Goal: Transaction & Acquisition: Purchase product/service

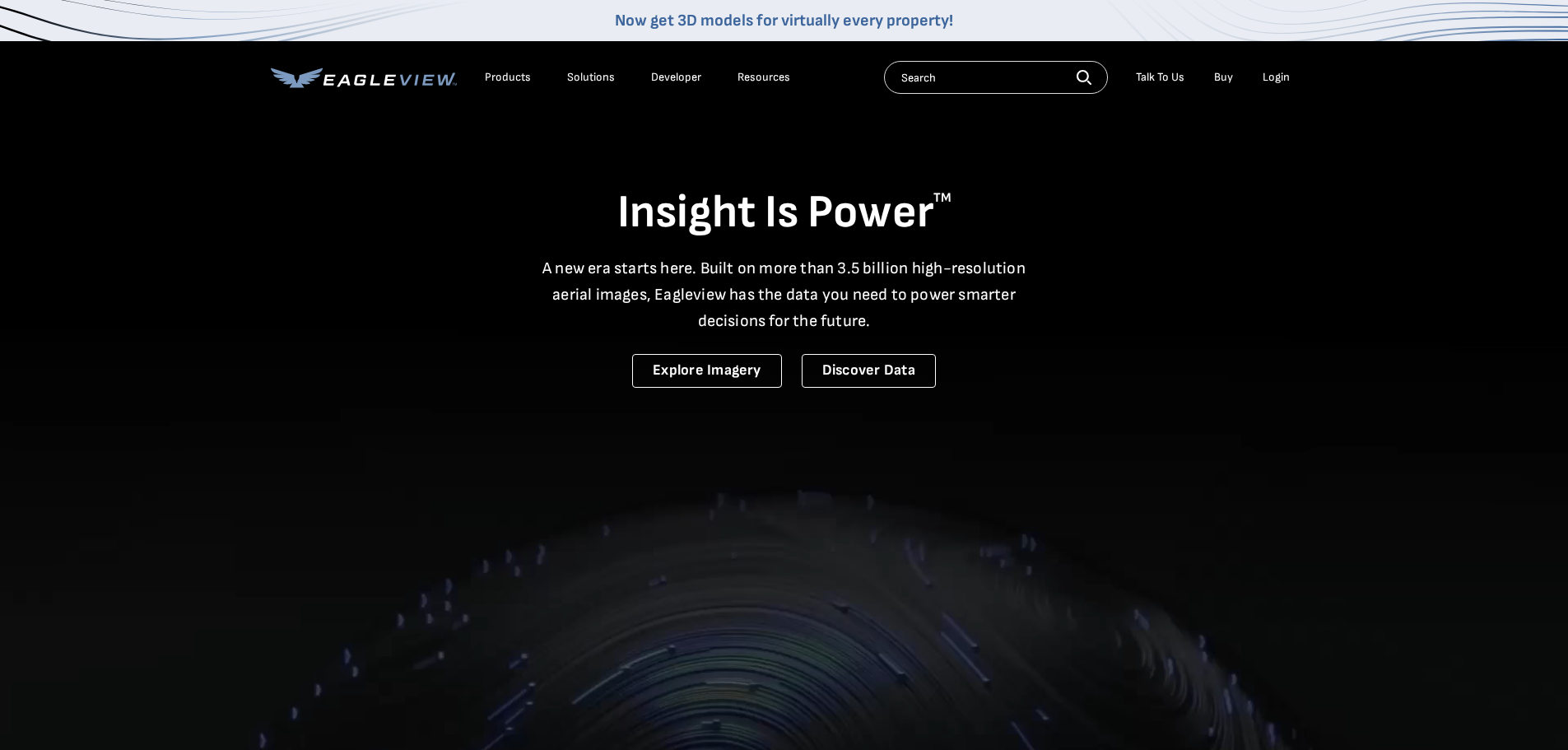
click at [1261, 54] on div "Products Solutions Developer Resources Search Talk To Us Buy Login" at bounding box center [784, 78] width 1027 height 72
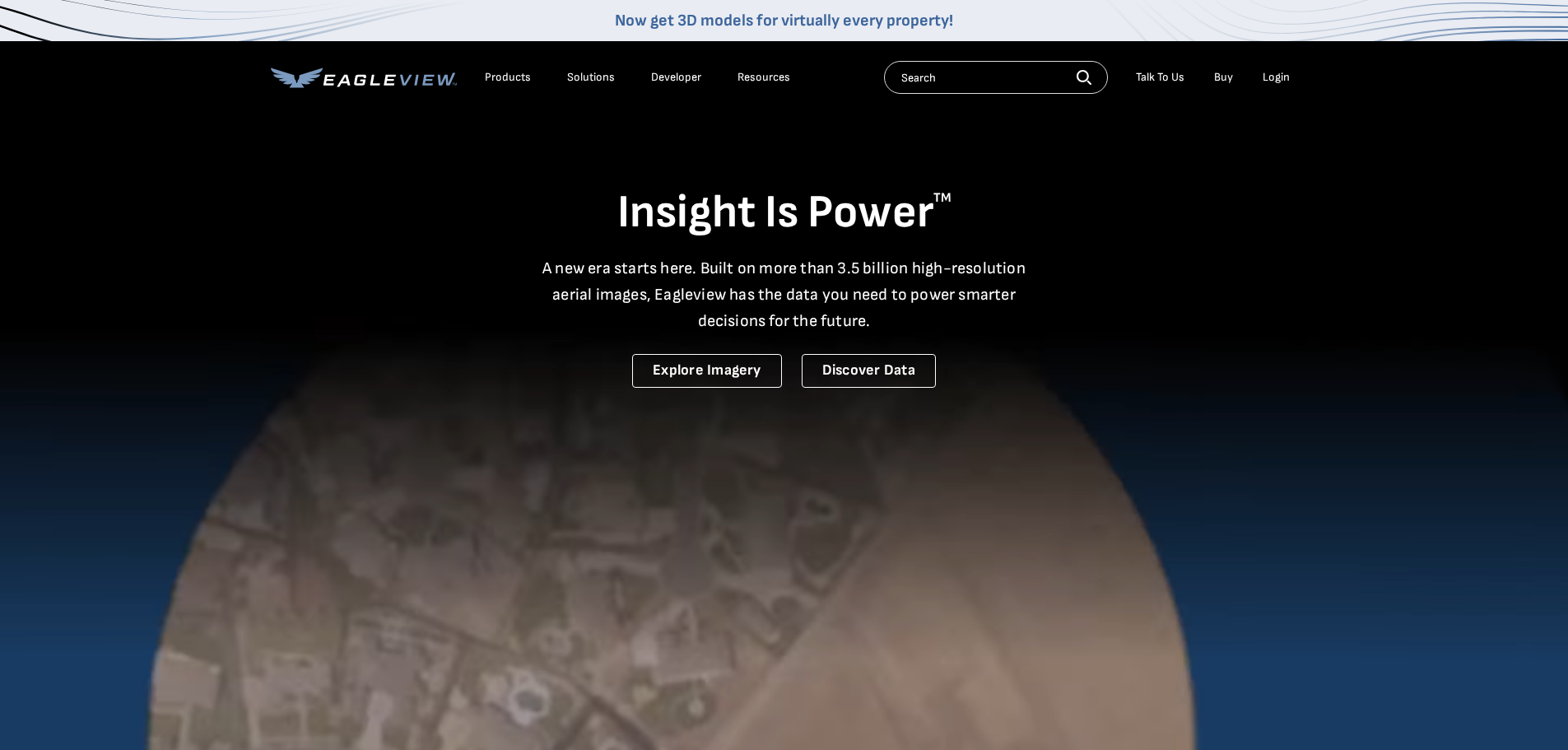
click at [1269, 67] on li "Login" at bounding box center [1275, 78] width 43 height 25
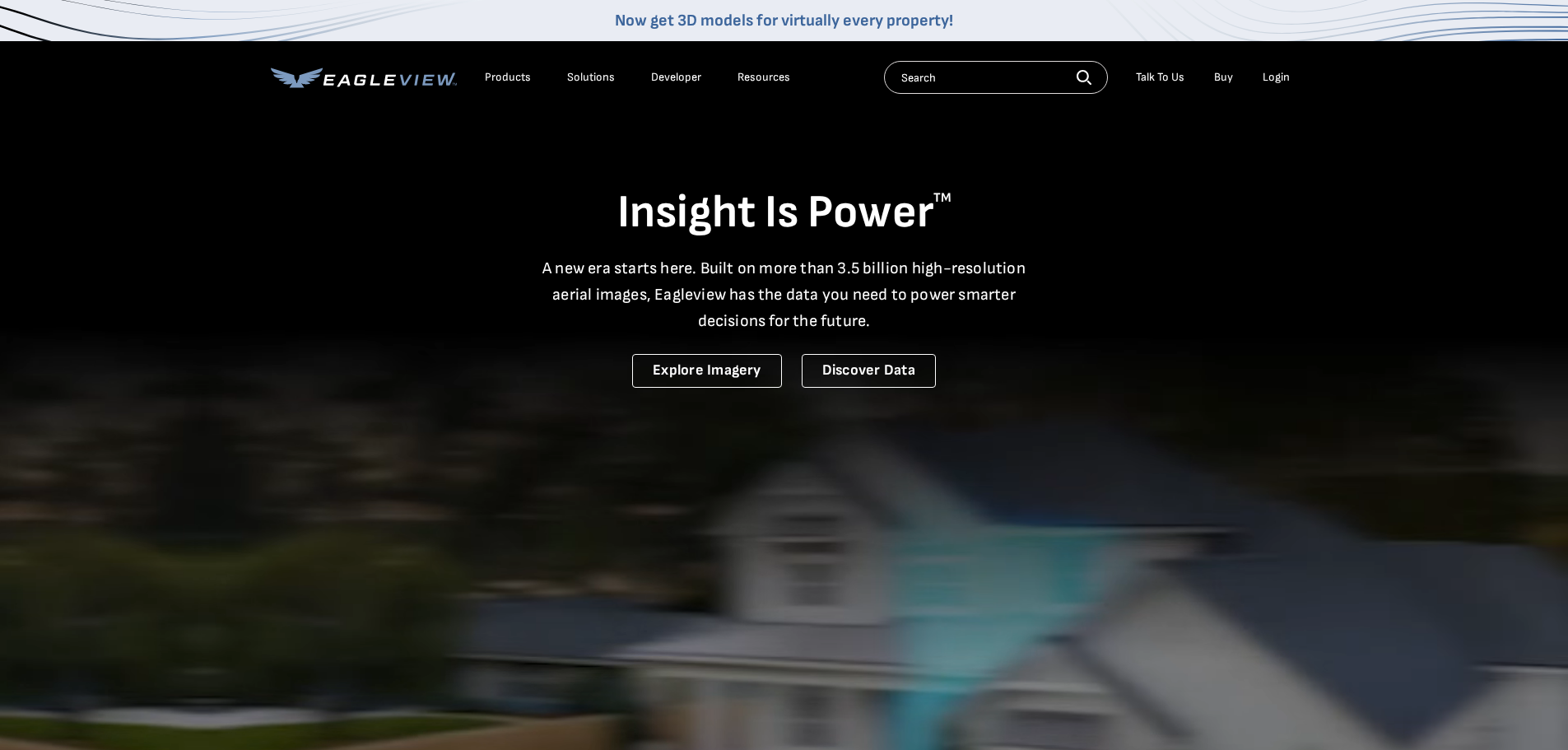
click at [1274, 78] on div "Login" at bounding box center [1275, 77] width 27 height 15
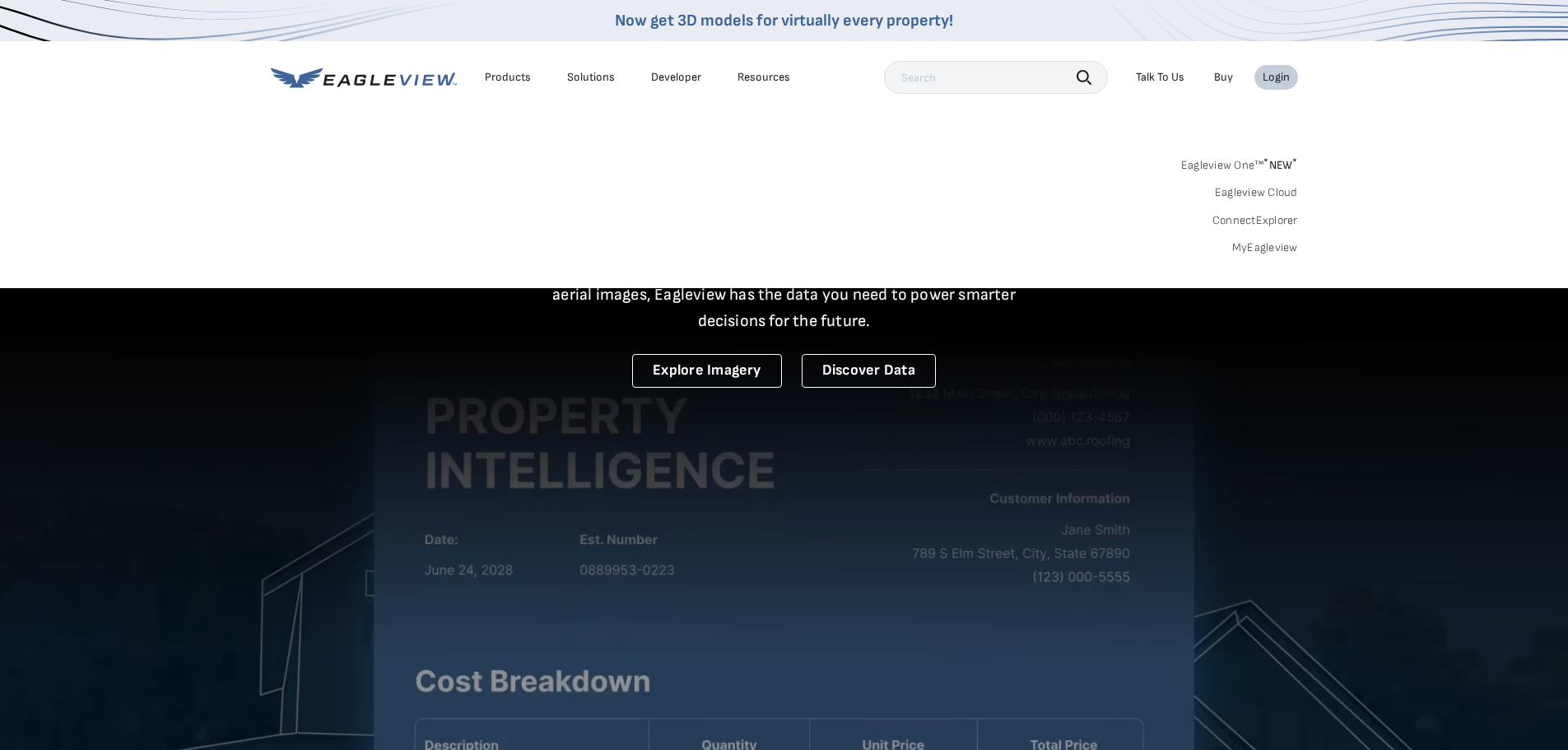
click at [1258, 241] on link "MyEagleview" at bounding box center [1265, 248] width 66 height 15
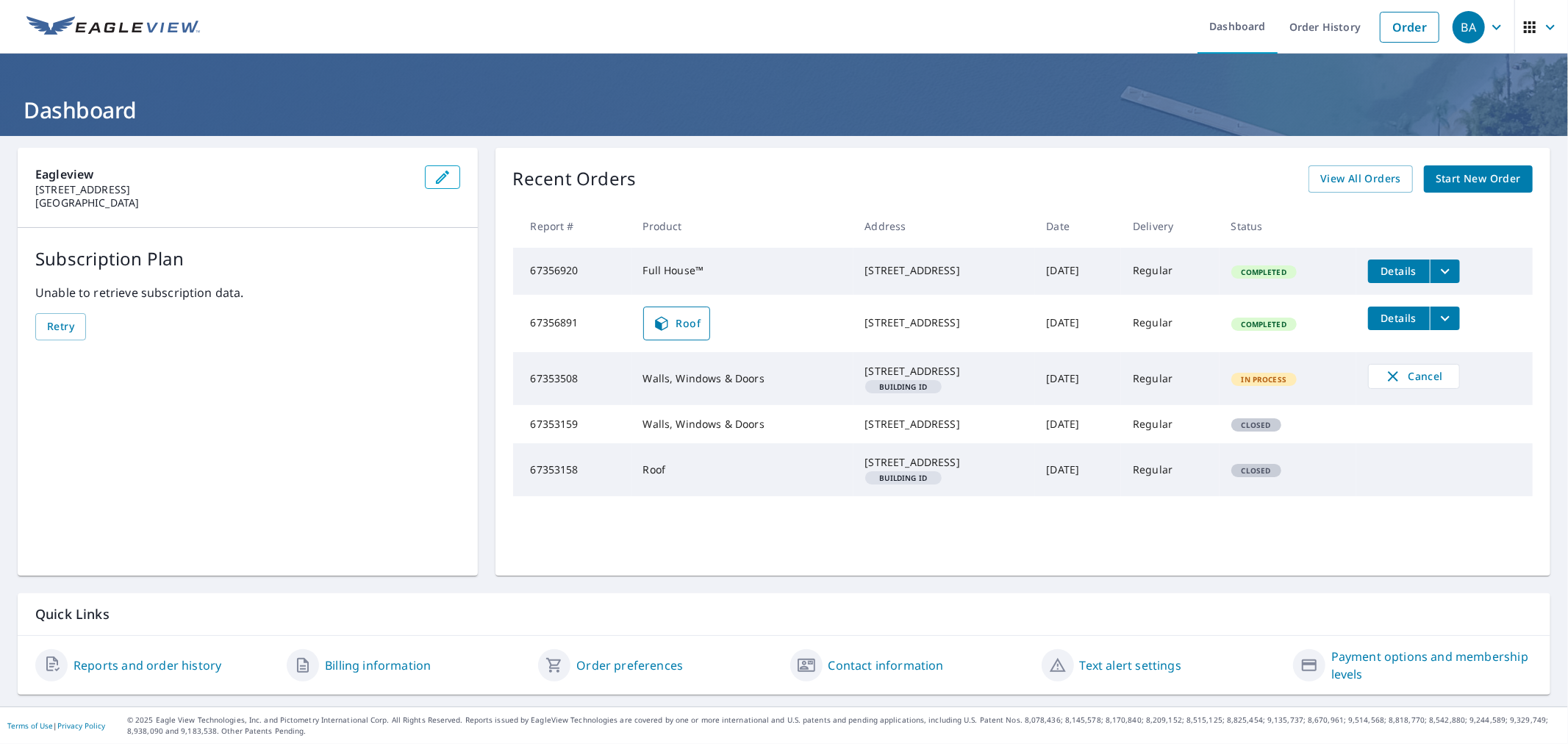
click at [734, 182] on div "Recent Orders View All Orders Start New Order" at bounding box center [1023, 179] width 1020 height 28
click at [1451, 175] on span "Start New Order" at bounding box center [1478, 179] width 85 height 18
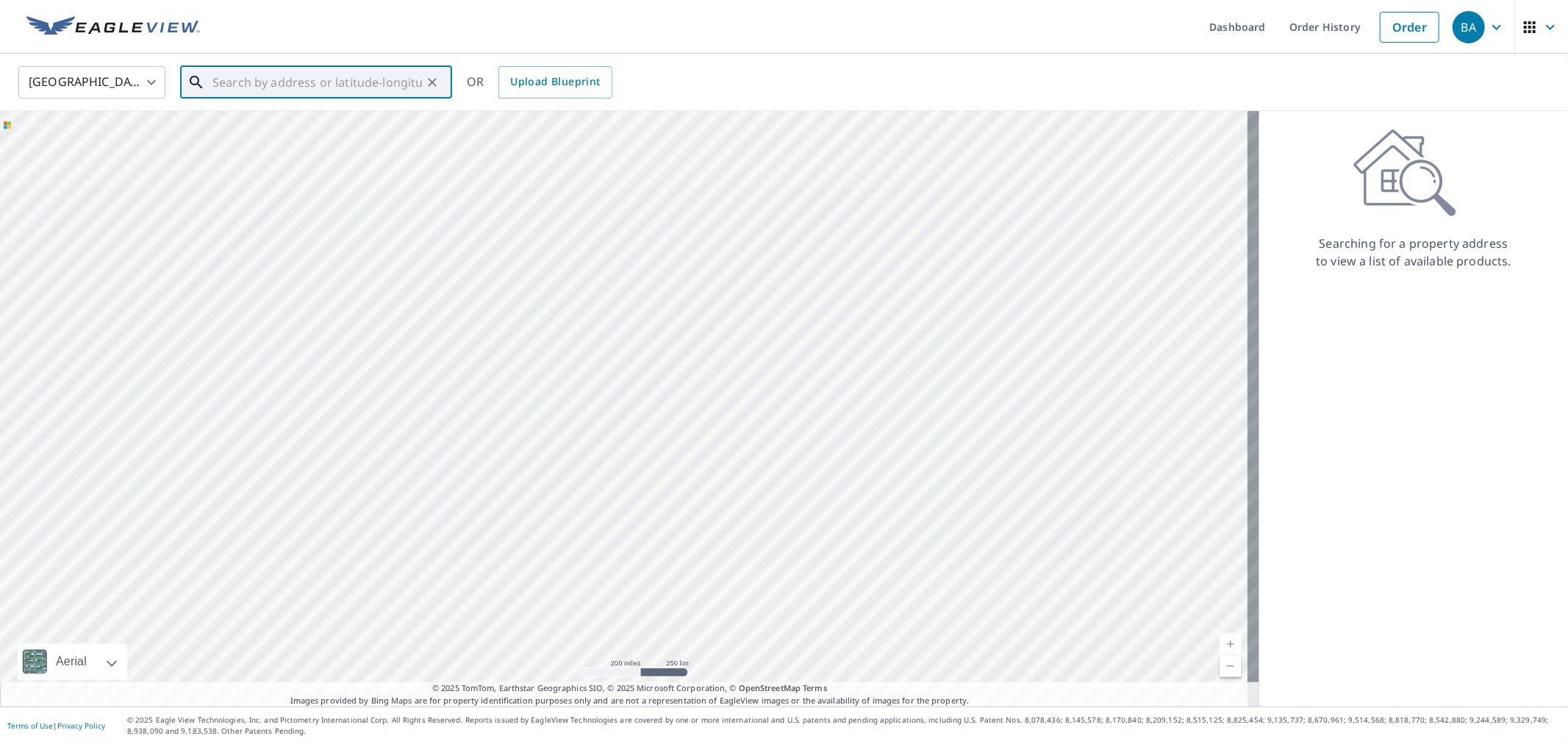
click at [242, 83] on input "text" at bounding box center [317, 82] width 209 height 41
paste input "220 Hunters Run Road, Jefferson City MO 65109"
click at [265, 138] on p "Jefferson City, MO 65109" at bounding box center [324, 141] width 231 height 15
type input "220 Hunters Run Jefferson City, MO 65109"
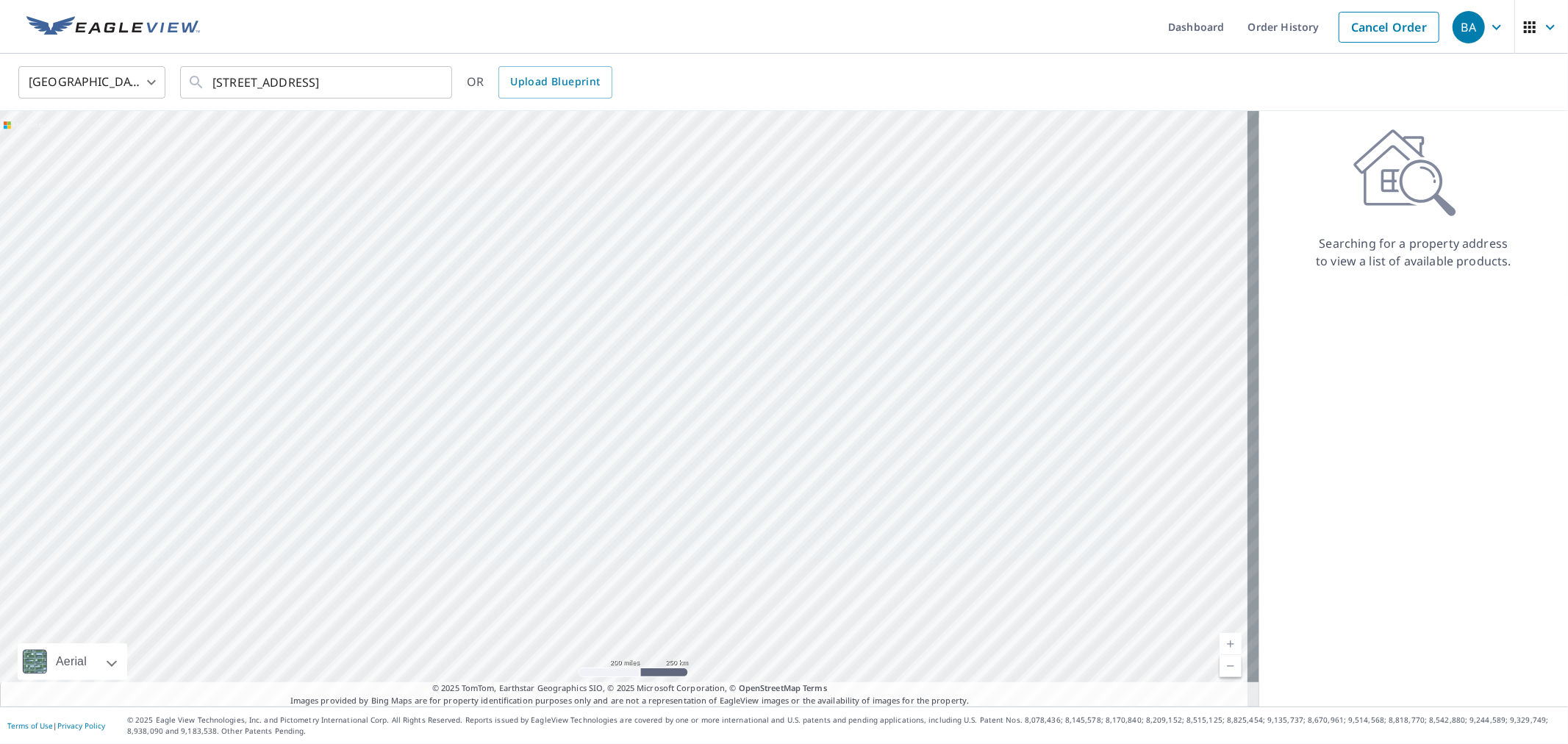
scroll to position [0, 0]
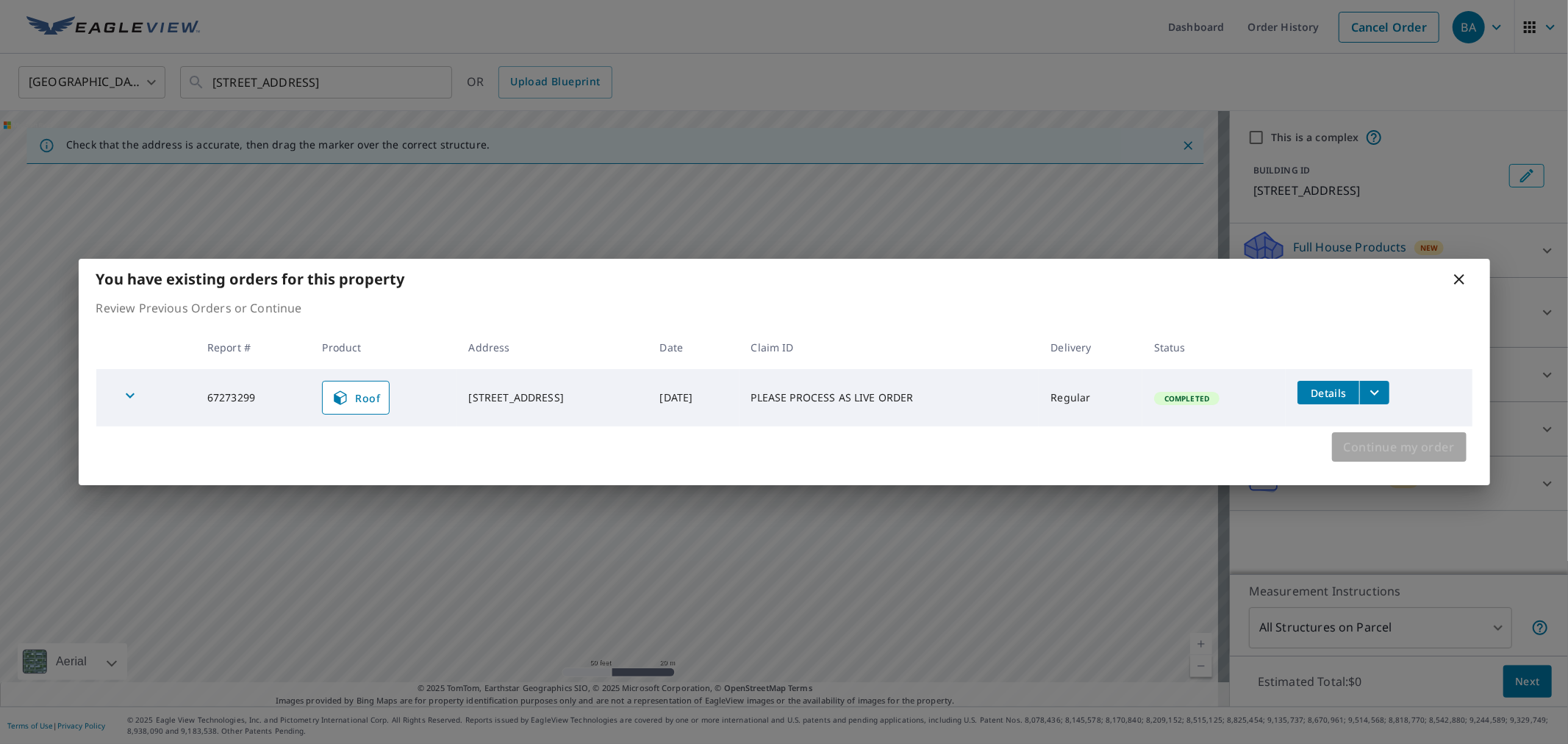
click at [1417, 443] on span "Continue my order" at bounding box center [1399, 447] width 111 height 20
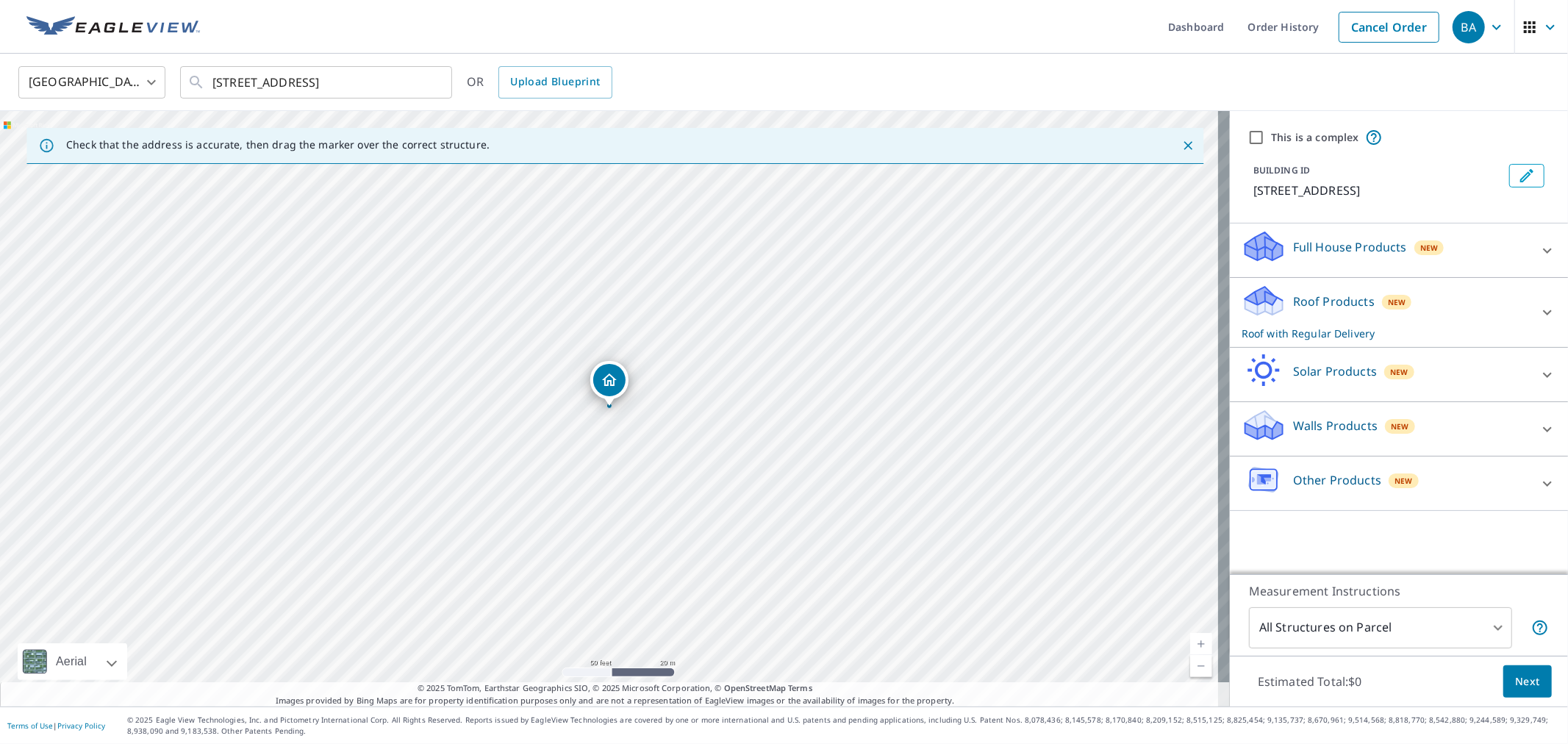
click at [1324, 309] on p "Roof Products" at bounding box center [1334, 302] width 82 height 17
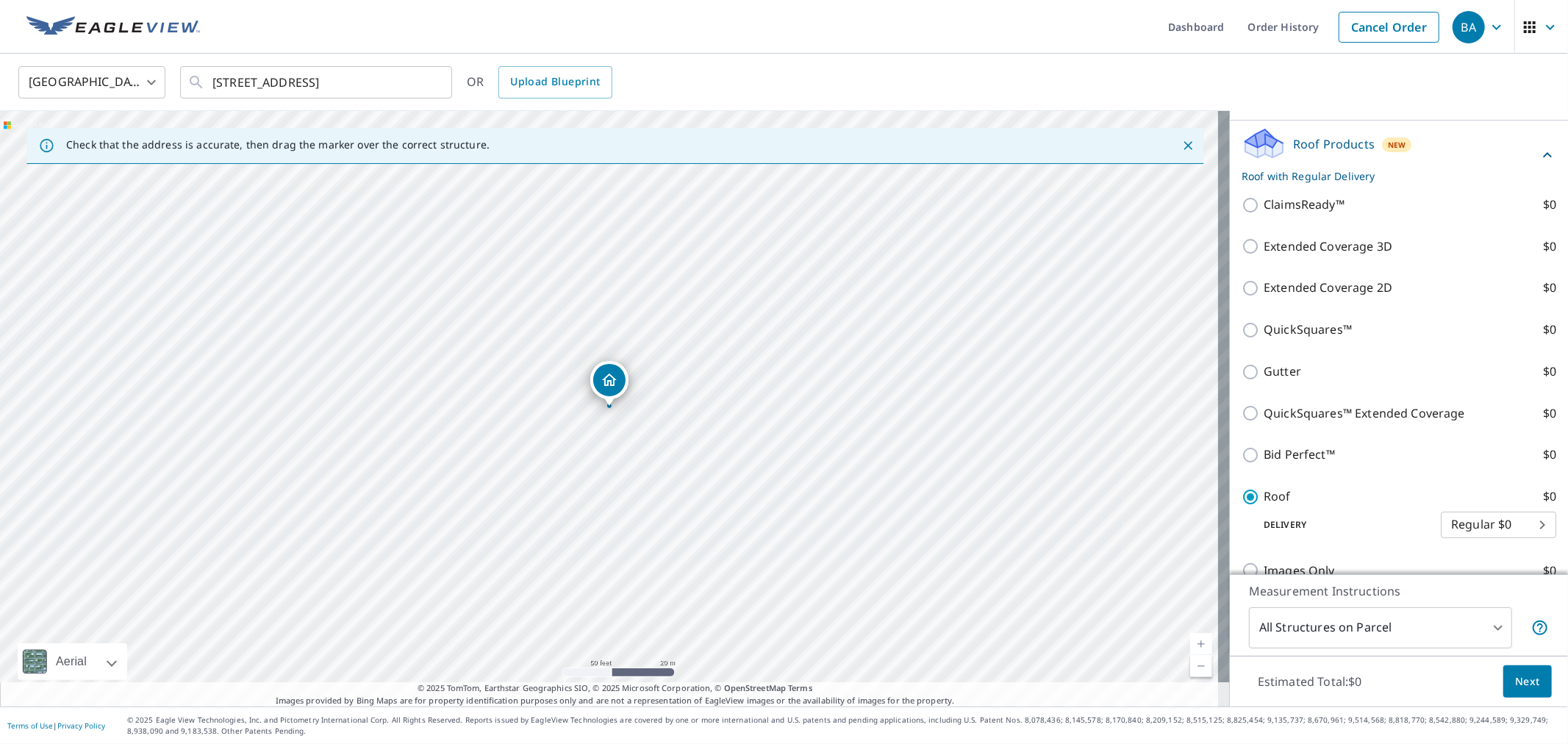
scroll to position [245, 0]
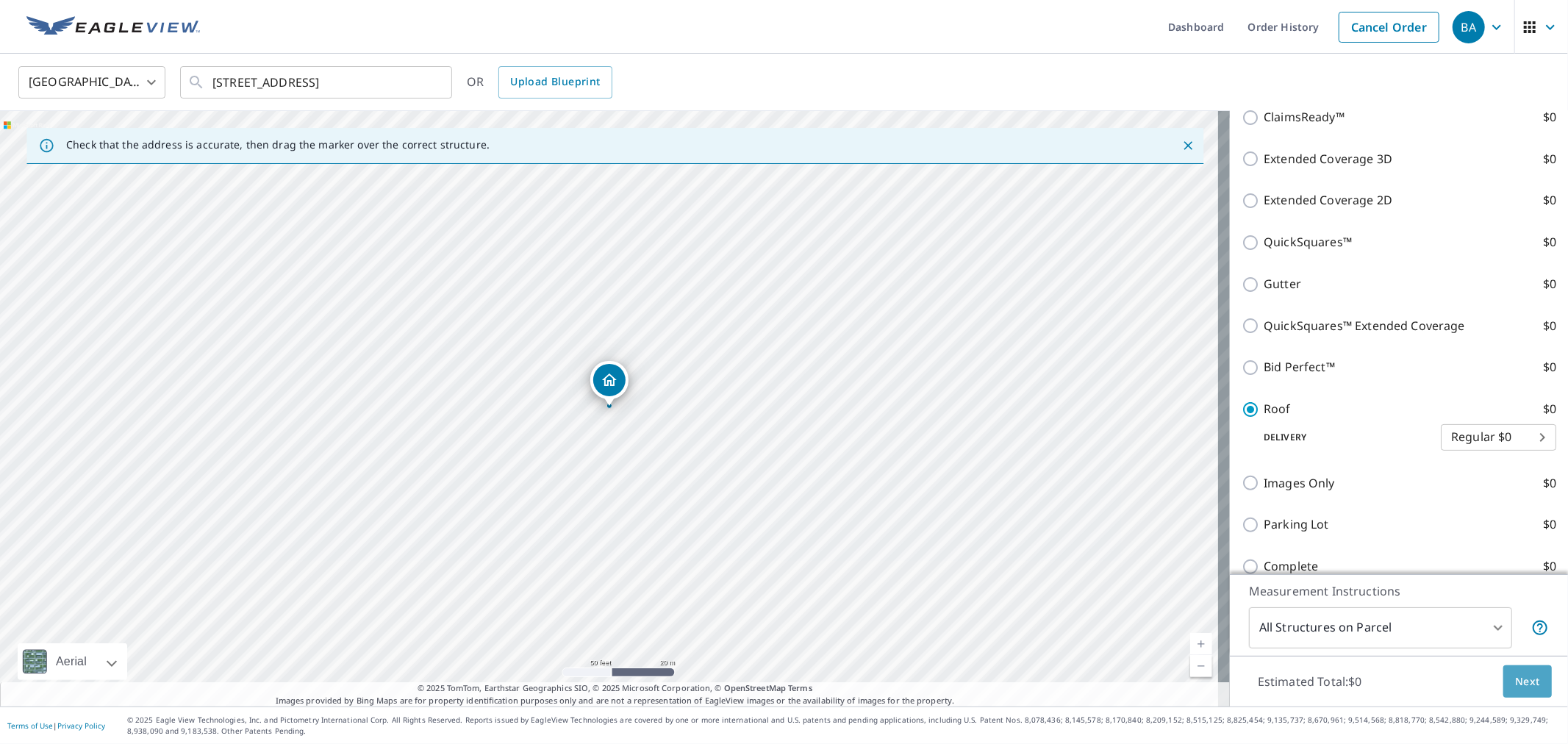
click at [1522, 687] on span "Next" at bounding box center [1528, 681] width 25 height 18
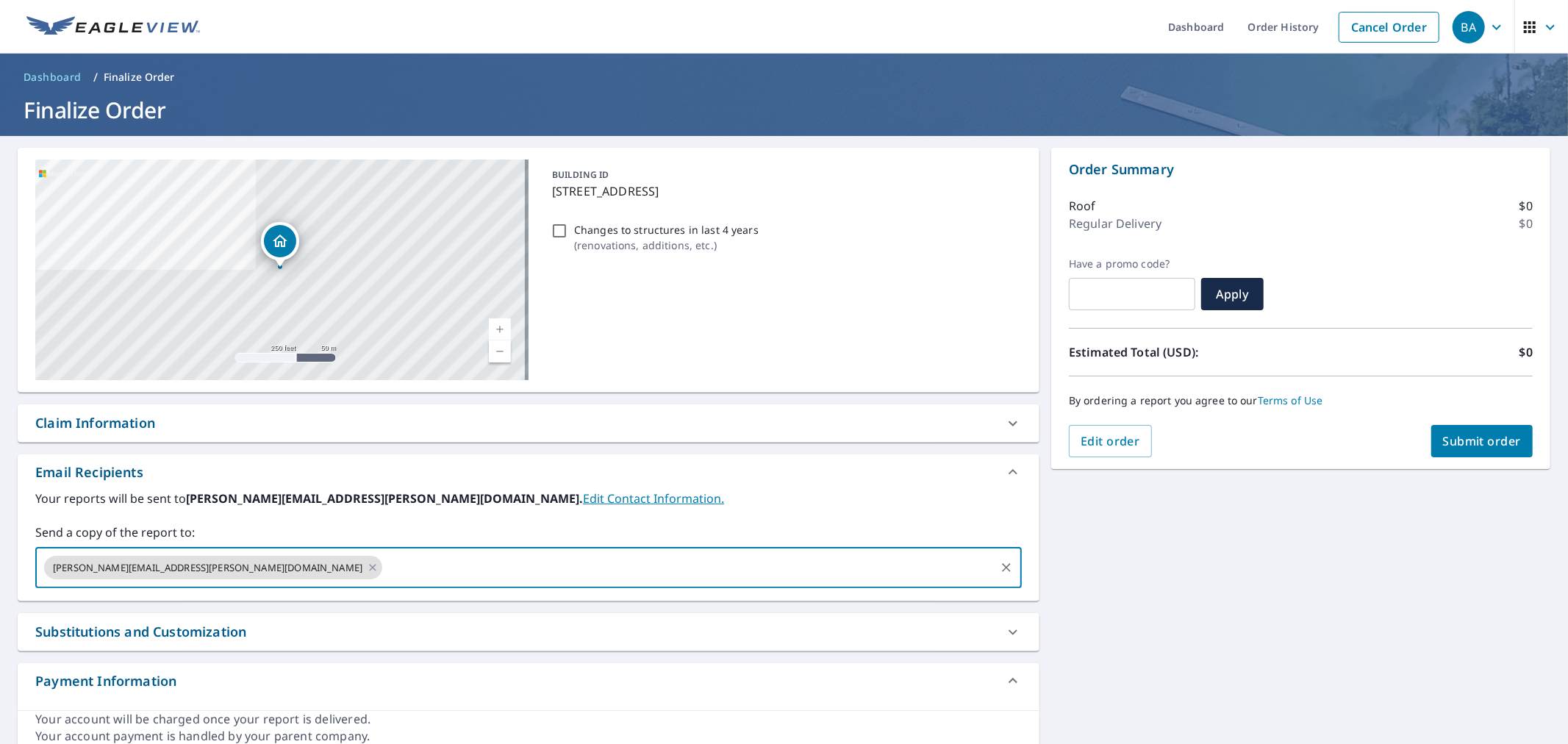
click at [384, 564] on input "text" at bounding box center [688, 567] width 608 height 28
click at [187, 434] on div "Claim Information" at bounding box center [528, 424] width 1022 height 38
checkbox input "true"
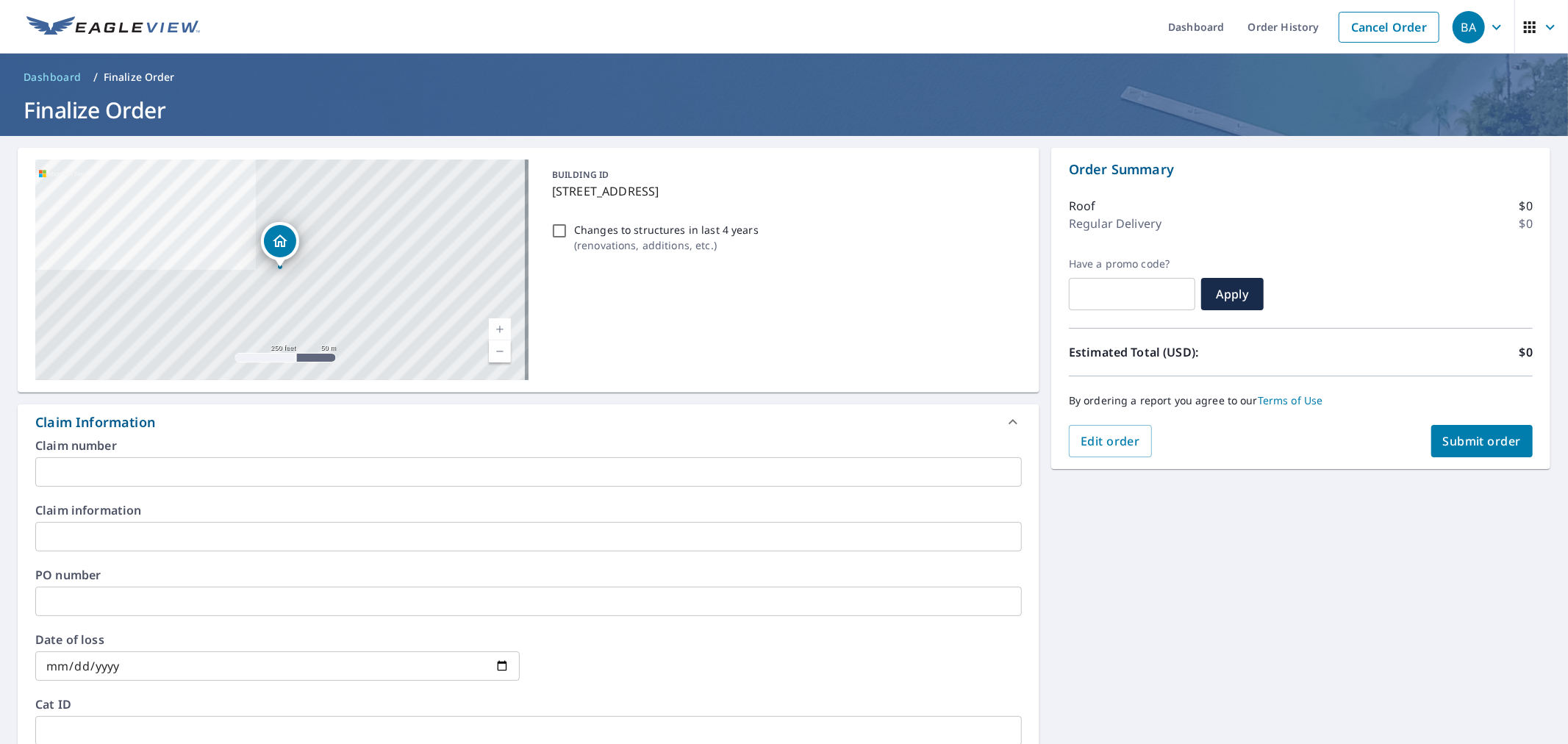
click at [155, 474] on input "text" at bounding box center [528, 472] width 986 height 29
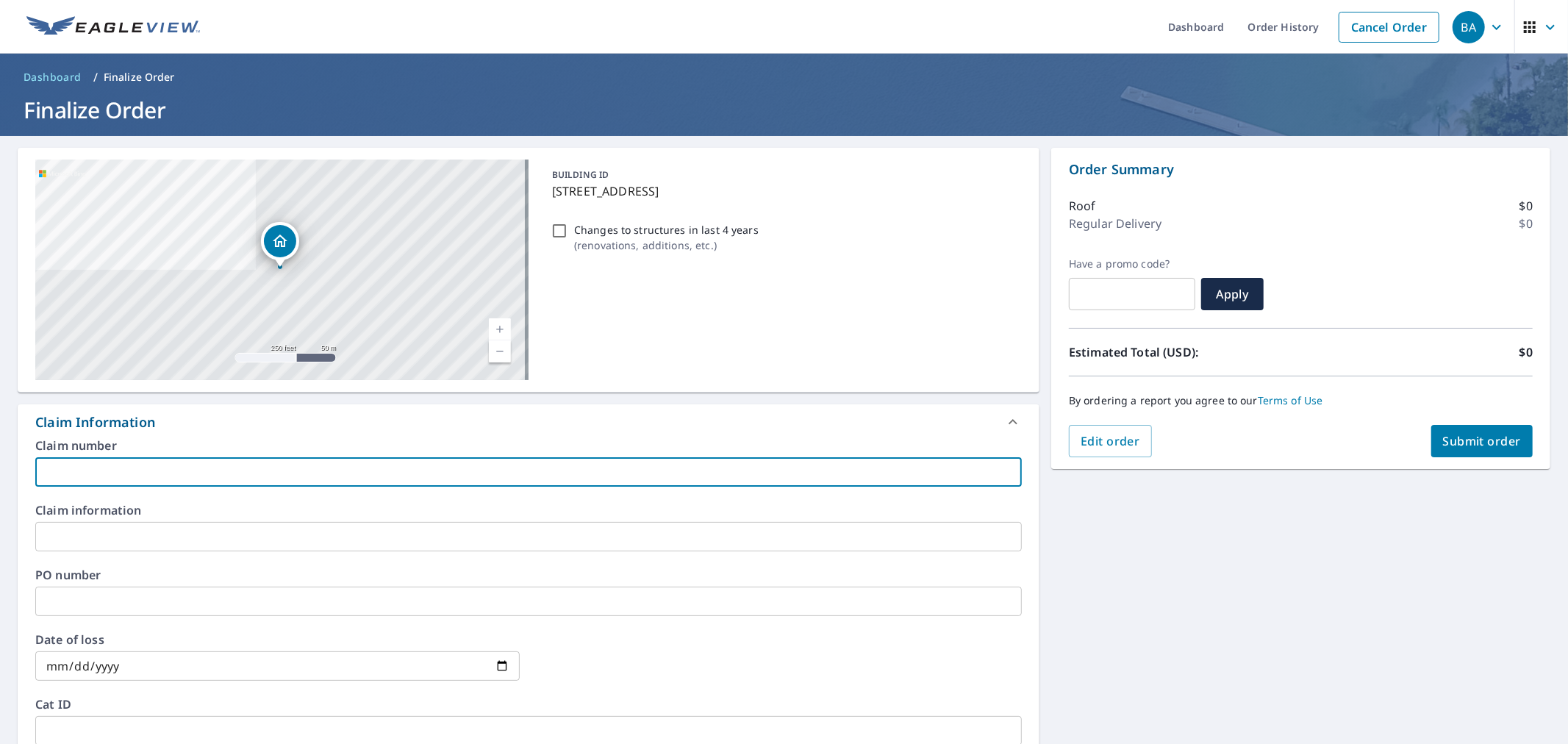
type input "PLEASE PROCESS AS A LIVE ORDER"
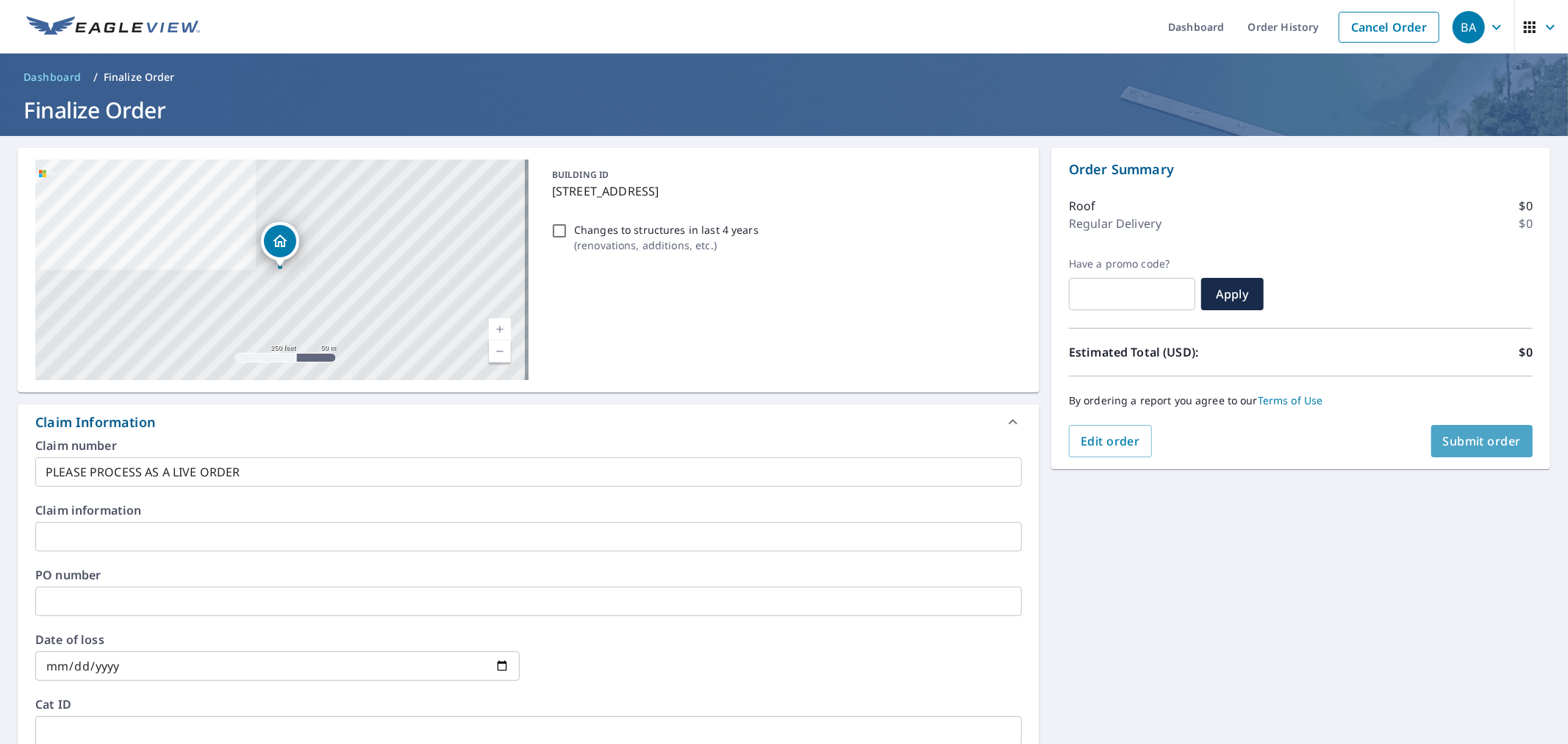
click at [1475, 443] on span "Submit order" at bounding box center [1482, 441] width 79 height 17
checkbox input "true"
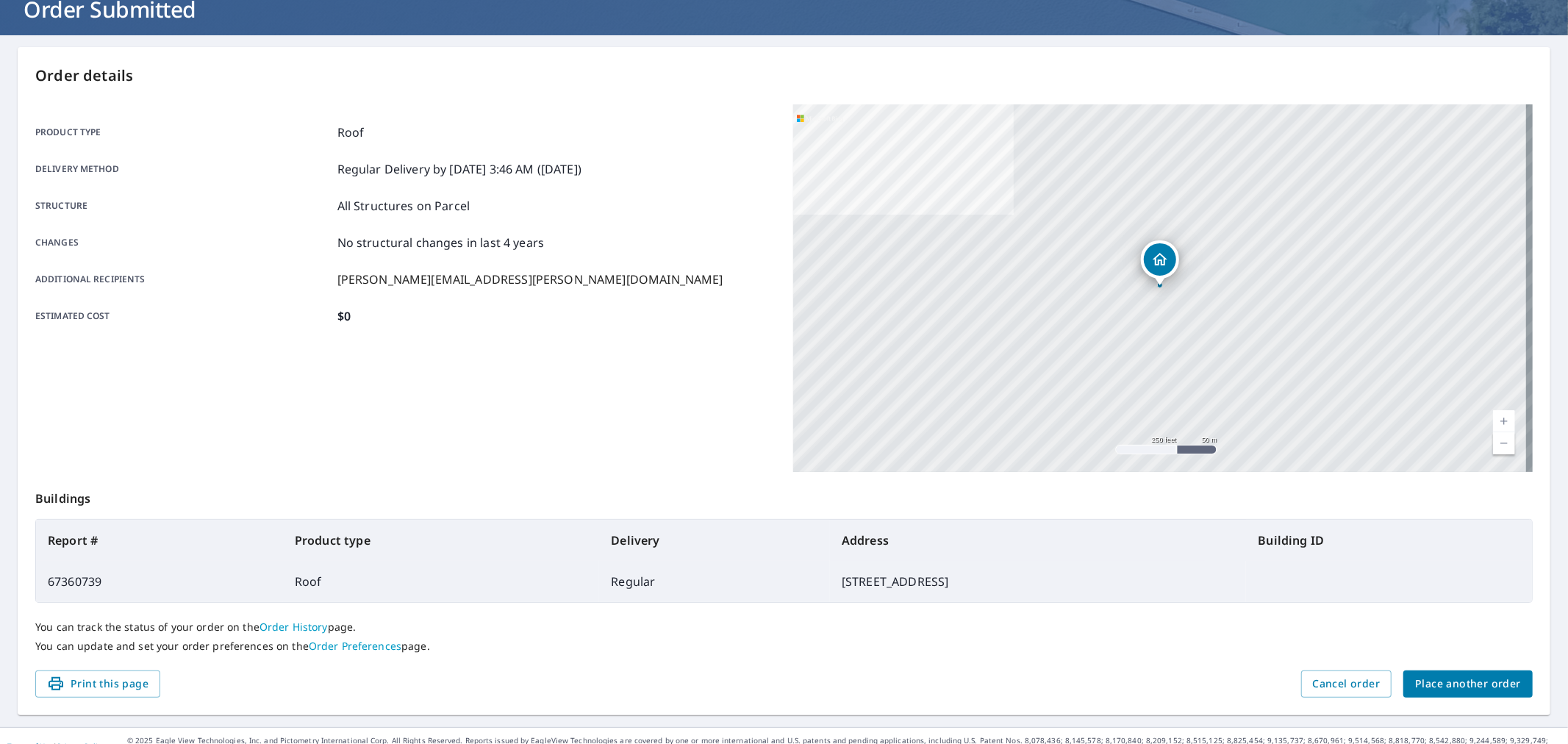
scroll to position [120, 0]
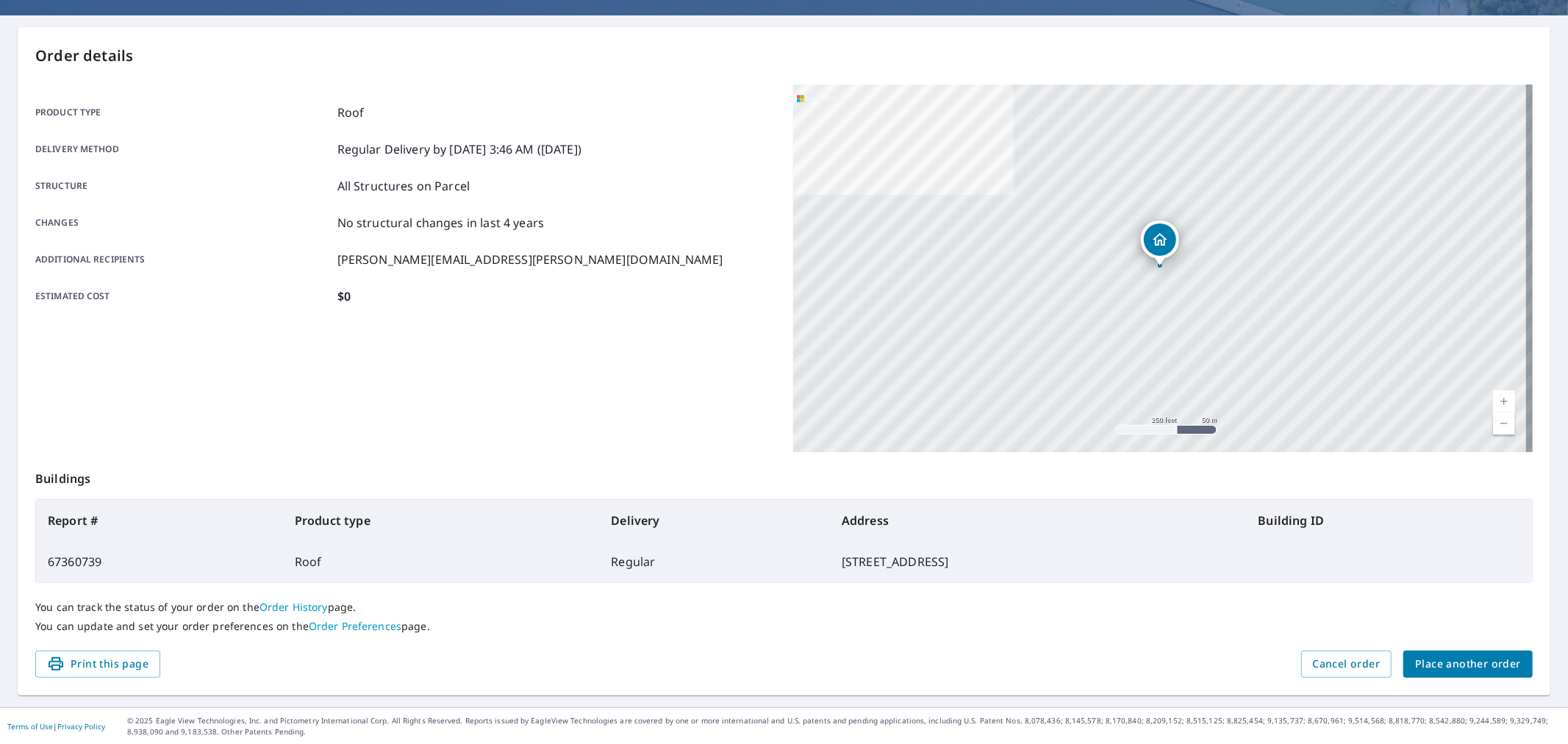
click at [56, 561] on td "67360739" at bounding box center [160, 561] width 247 height 41
copy td "67360739"
